Goal: Check status: Check status

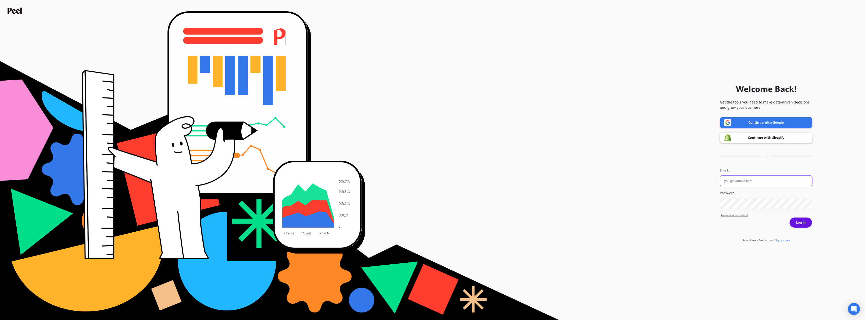
type input "m.witt@puori.com"
click at [805, 222] on button "Log in" at bounding box center [801, 222] width 23 height 11
